Goal: Find specific page/section: Find specific page/section

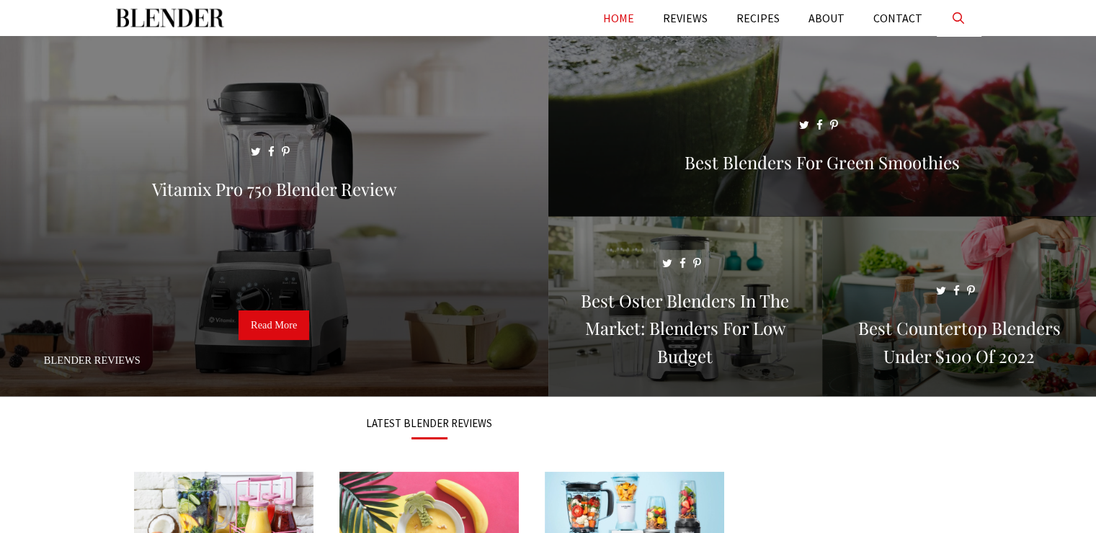
click at [960, 17] on link "Open Search Bar" at bounding box center [959, 18] width 44 height 36
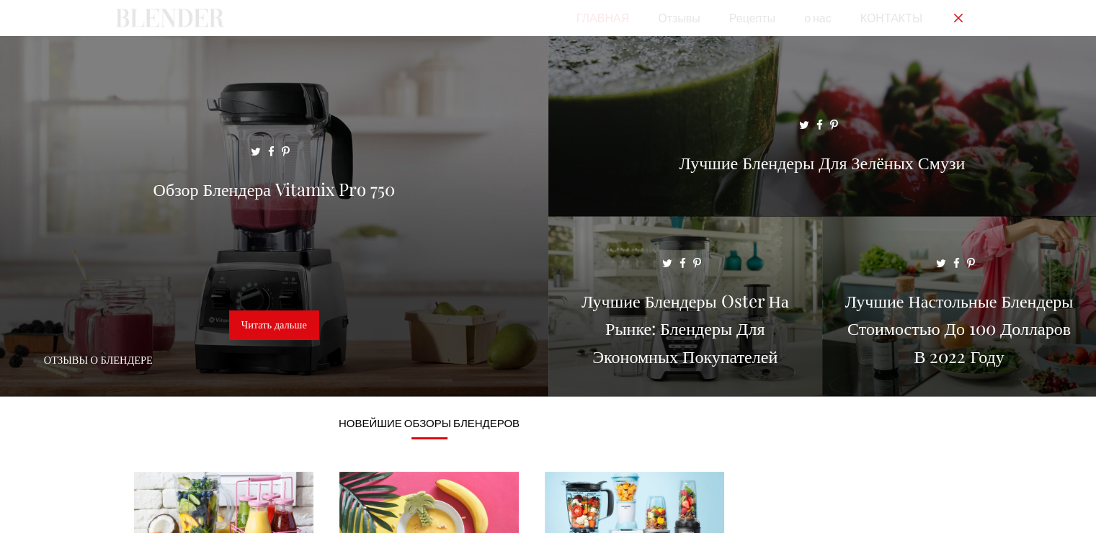
click at [392, 14] on input "Первичный" at bounding box center [548, 18] width 865 height 36
type input "*"
type input "******"
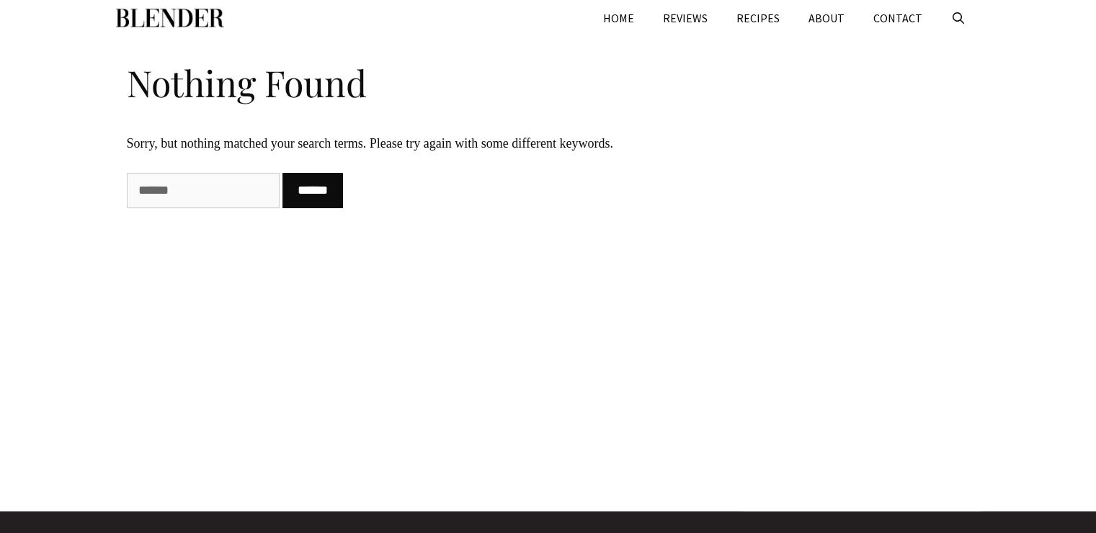
click at [388, 368] on div "Nothing Found Sorry, but nothing matched your search terms. Please try again wi…" at bounding box center [548, 274] width 865 height 476
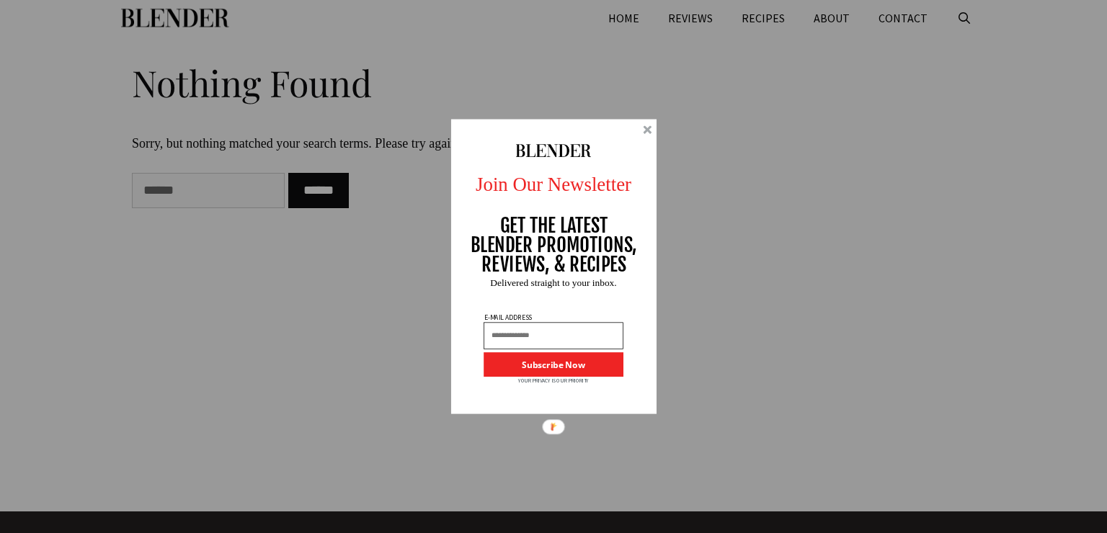
click at [647, 134] on div at bounding box center [647, 129] width 9 height 9
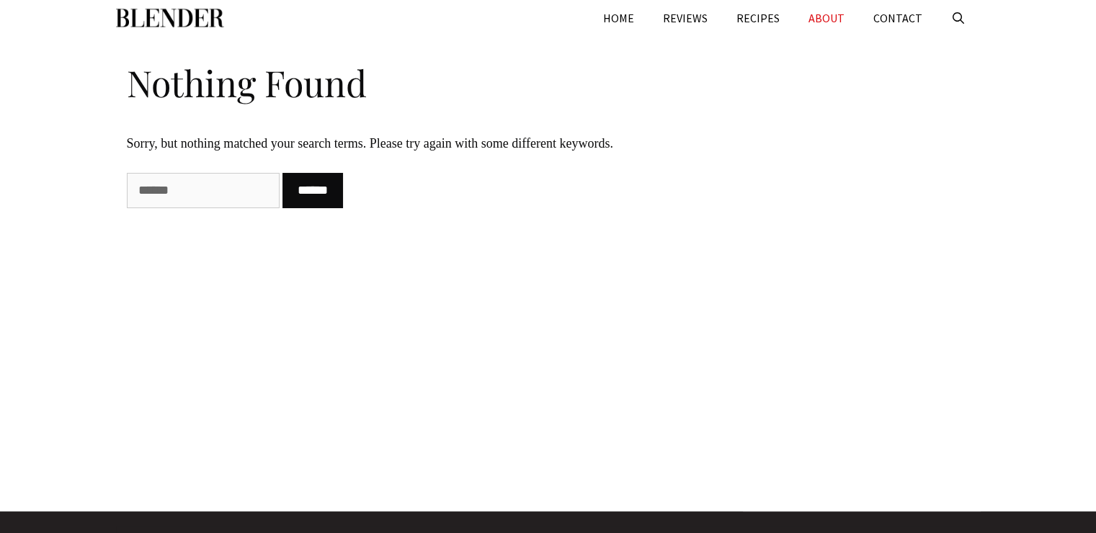
click at [820, 17] on link "ABOUT" at bounding box center [826, 18] width 65 height 36
